Goal: Navigation & Orientation: Find specific page/section

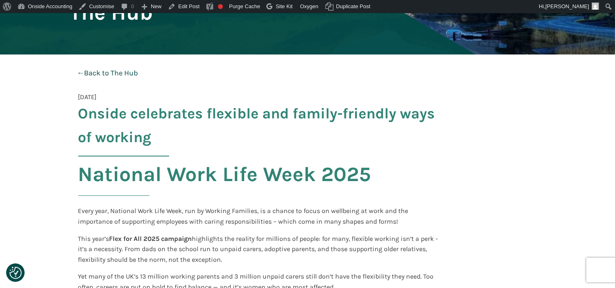
scroll to position [96, 0]
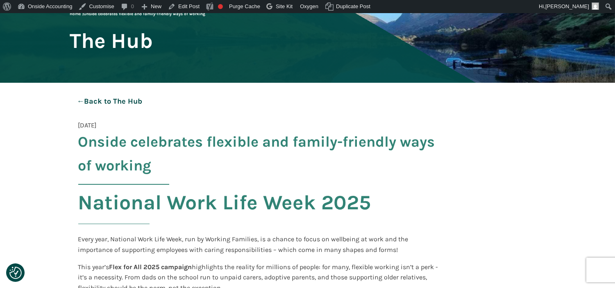
click at [106, 105] on link "← Back to The Hub" at bounding box center [110, 101] width 80 height 21
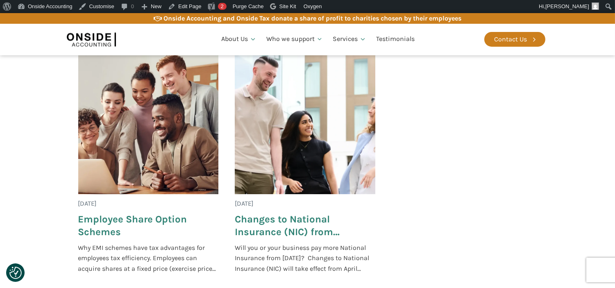
scroll to position [643, 0]
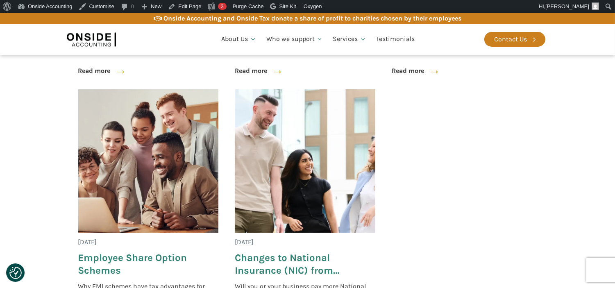
scroll to position [600, 0]
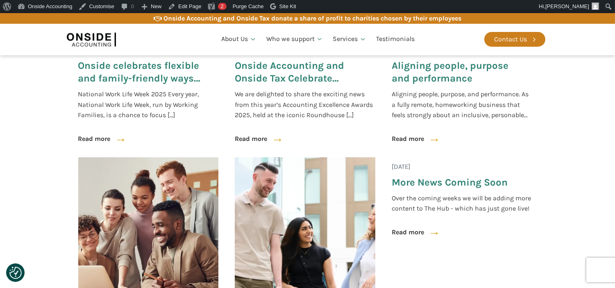
scroll to position [535, 0]
